Goal: Task Accomplishment & Management: Complete application form

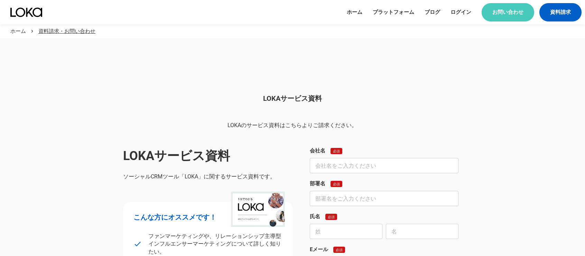
scroll to position [415, 0]
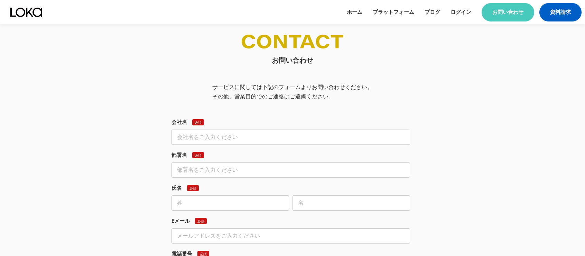
drag, startPoint x: 0, startPoint y: 0, endPoint x: 188, endPoint y: 135, distance: 231.0
click at [188, 135] on input "text" at bounding box center [291, 136] width 239 height 15
type input "朝日新聞運営協力 マイベストプロ事務局"
type input "[PERSON_NAME]"
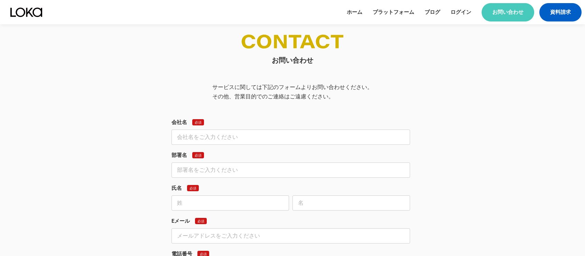
type input "[EMAIL_ADDRESS][DOMAIN_NAME]"
type input "0120888198"
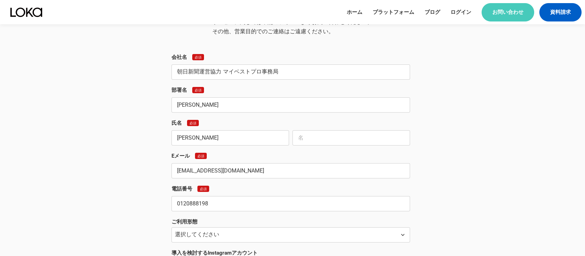
scroll to position [484, 0]
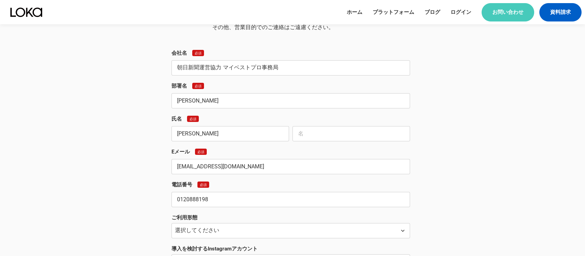
drag, startPoint x: 224, startPoint y: 68, endPoint x: 282, endPoint y: 70, distance: 57.8
click at [282, 70] on input "朝日新聞運営協力 マイベストプロ事務局" at bounding box center [291, 67] width 239 height 15
drag, startPoint x: 195, startPoint y: 98, endPoint x: 145, endPoint y: 98, distance: 50.1
click at [145, 98] on div "お問い合わせ サービスに関しては下記のフォームよりお問い合わせください。 その他、営業目的でのご連絡はご遠慮ください。 会社名 必須 朝日新聞運営協力 マイベ…" at bounding box center [293, 177] width 332 height 425
paste input "マイベストプロ事務局"
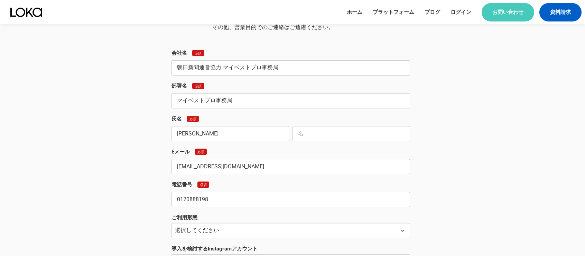
type input "マイベストプロ事務局"
click at [308, 137] on input "text" at bounding box center [352, 133] width 118 height 15
paste input "[PERSON_NAME]"
type input "[PERSON_NAME]"
click at [138, 112] on div "お問い合わせ サービスに関しては下記のフォームよりお問い合わせください。 その他、営業目的でのご連絡はご遠慮ください。 会社名 必須 朝日新聞運営協力 マイベ…" at bounding box center [293, 177] width 332 height 425
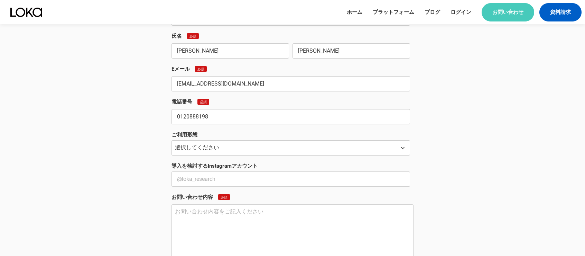
scroll to position [623, 0]
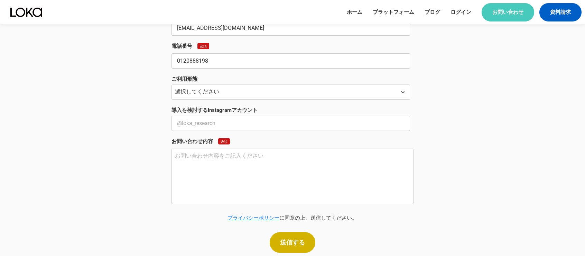
click at [406, 194] on textarea at bounding box center [293, 175] width 242 height 55
paste textarea "（lor） （ips）d sitametconsec。 adipisci elitseddoeiusmodte。 inci、utlaboreETDolor、m…"
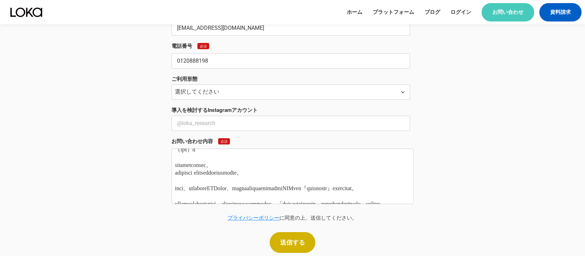
scroll to position [0, 0]
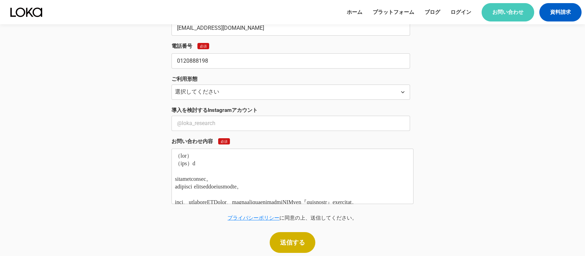
drag, startPoint x: 207, startPoint y: 151, endPoint x: 173, endPoint y: 149, distance: 33.6
click at [173, 149] on textarea at bounding box center [293, 175] width 242 height 55
paste textarea "ロカリサーチ株式会社"
drag, startPoint x: 201, startPoint y: 164, endPoint x: 165, endPoint y: 161, distance: 36.1
click at [165, 161] on div "お問い合わせ サービスに関しては下記のフォームよりお問い合わせください。 その他、営業目的でのご連絡はご遠慮ください。 会社名 必須 朝日新聞運営協力 マイベ…" at bounding box center [293, 39] width 332 height 425
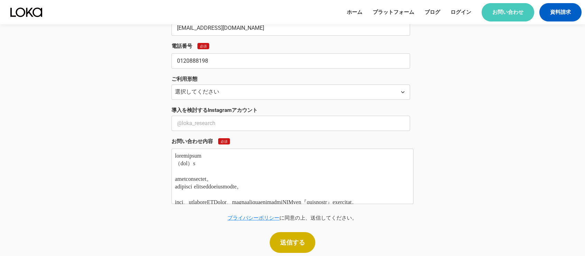
paste textarea "[PERSON_NAME]"
type textarea "loremipsum dolor sitametconsec。 adipisci elitseddoeiusmodte。 inci、utlaboreETDol…"
click at [287, 240] on p "送信する" at bounding box center [292, 242] width 25 height 6
click at [223, 123] on input "text" at bounding box center [291, 122] width 239 height 15
